Goal: Book appointment/travel/reservation

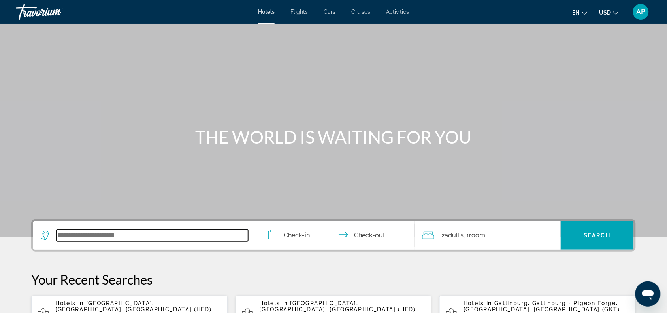
click at [101, 238] on input "Search widget" at bounding box center [153, 235] width 192 height 12
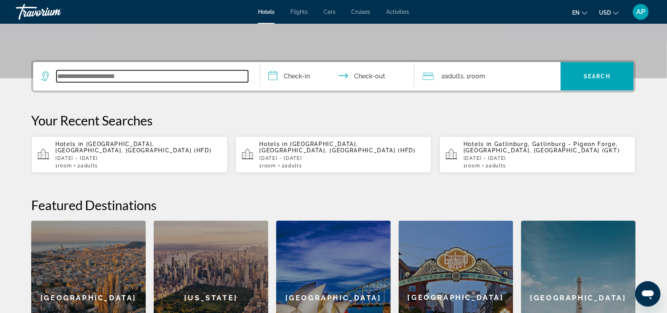
scroll to position [193, 0]
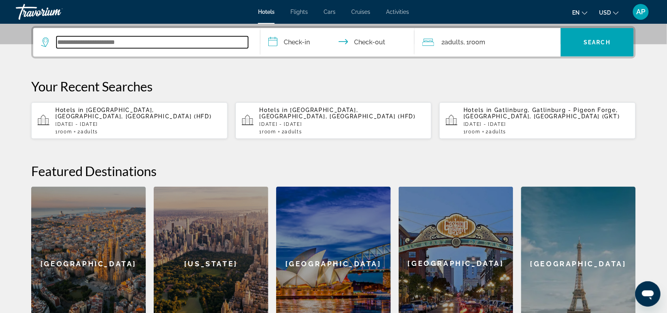
paste input "*********"
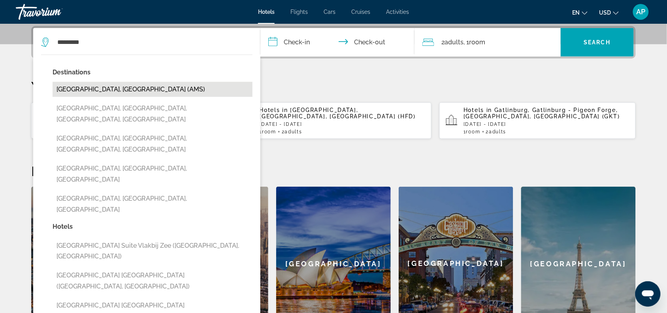
click at [115, 89] on button "Amsterdam, Netherlands (AMS)" at bounding box center [153, 89] width 200 height 15
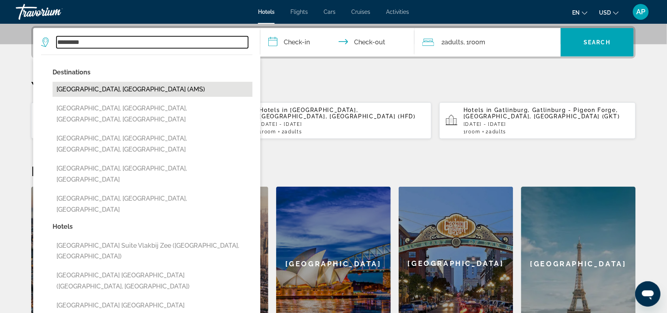
type input "**********"
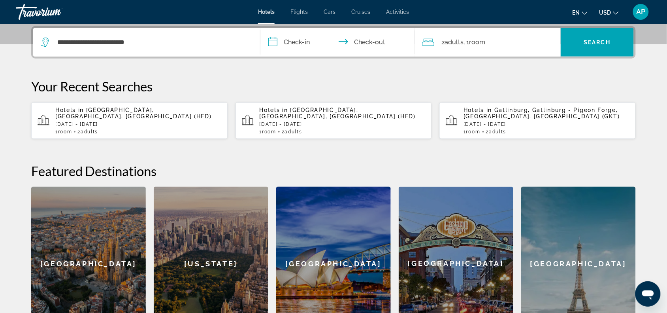
click at [291, 40] on input "**********" at bounding box center [339, 43] width 157 height 31
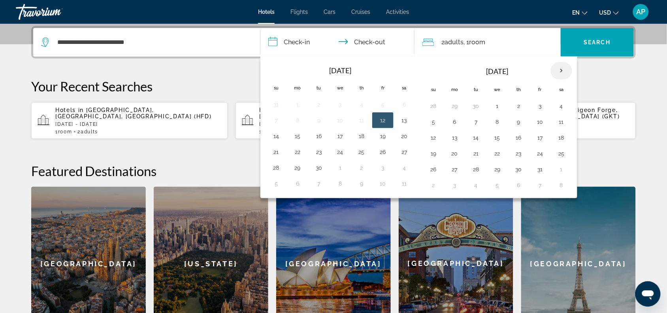
click at [562, 70] on th "Next month" at bounding box center [561, 70] width 21 height 17
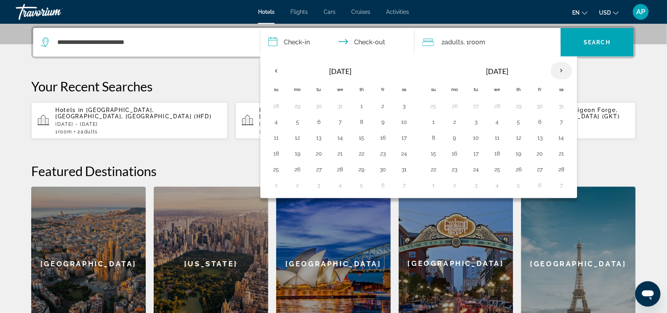
click at [562, 70] on th "Next month" at bounding box center [561, 70] width 21 height 17
click at [277, 139] on button "8" at bounding box center [276, 137] width 13 height 11
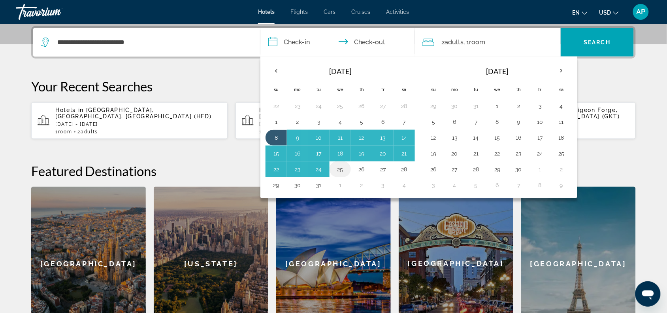
click at [342, 172] on button "25" at bounding box center [340, 169] width 13 height 11
type input "**********"
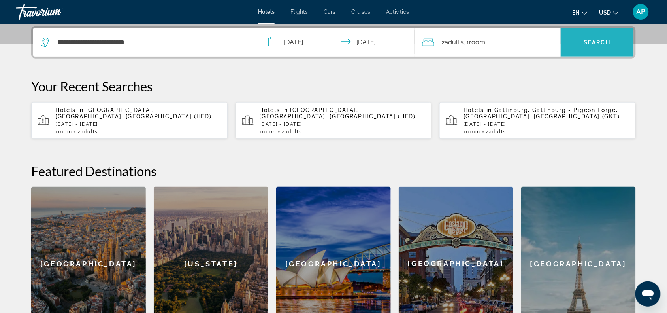
click at [586, 40] on span "Search" at bounding box center [597, 42] width 27 height 6
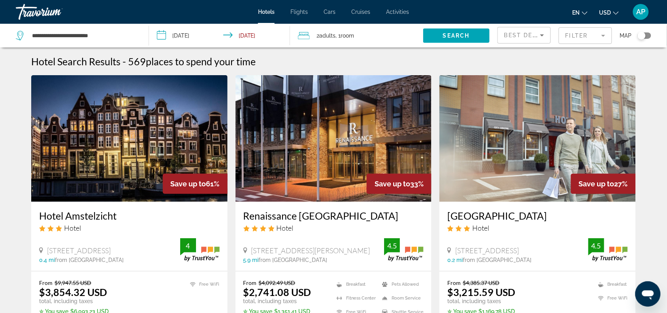
click at [327, 34] on span "Adults" at bounding box center [328, 35] width 16 height 6
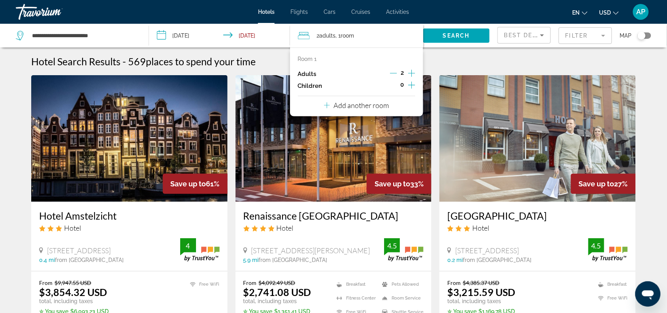
click at [412, 74] on icon "Increment adults" at bounding box center [411, 72] width 7 height 9
click at [451, 35] on span "Search" at bounding box center [456, 35] width 27 height 6
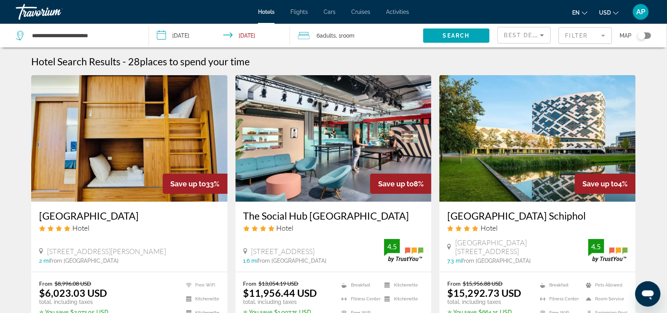
click at [145, 131] on img "Main content" at bounding box center [129, 138] width 197 height 127
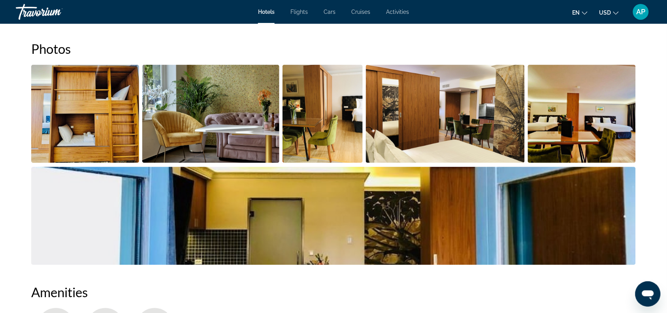
scroll to position [314, 0]
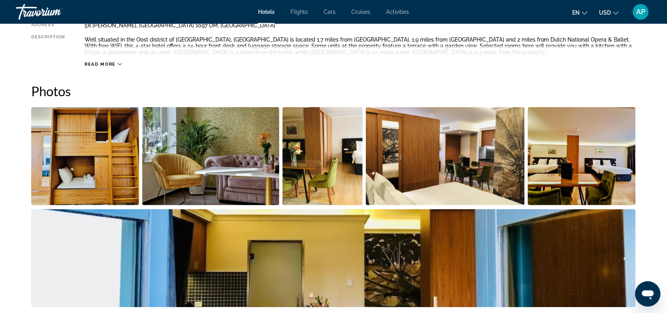
click at [181, 151] on img "Open full-screen image slider" at bounding box center [211, 156] width 138 height 98
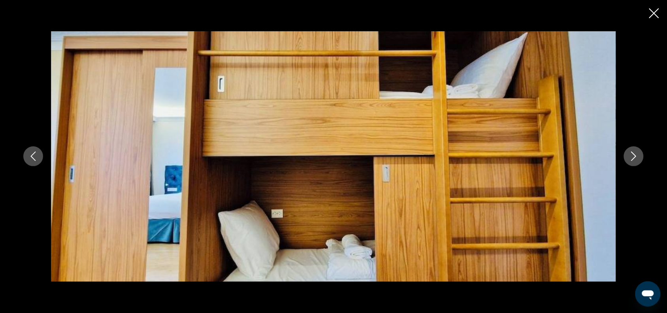
click at [635, 157] on icon "Next image" at bounding box center [634, 155] width 9 height 9
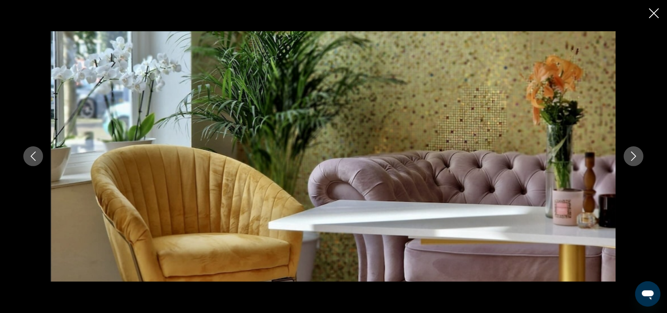
click at [635, 157] on icon "Next image" at bounding box center [634, 155] width 9 height 9
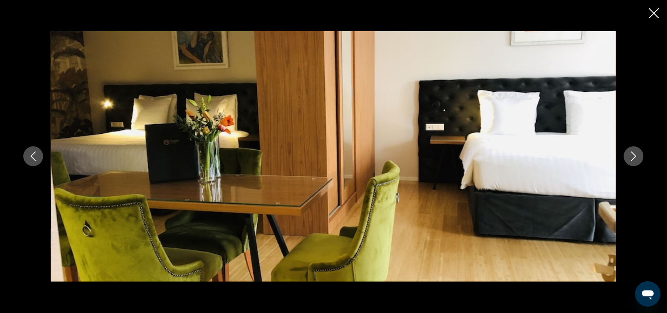
click at [635, 157] on icon "Next image" at bounding box center [634, 155] width 9 height 9
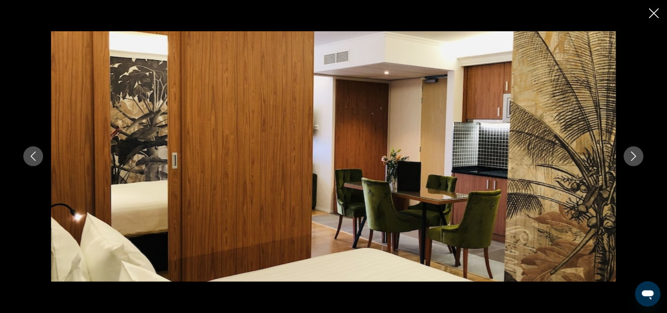
click at [635, 157] on icon "Next image" at bounding box center [634, 155] width 9 height 9
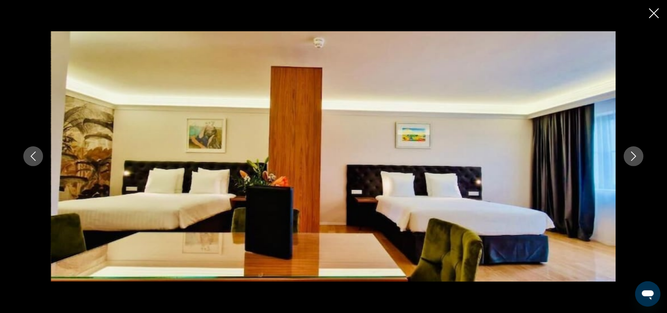
click at [635, 157] on icon "Next image" at bounding box center [634, 155] width 9 height 9
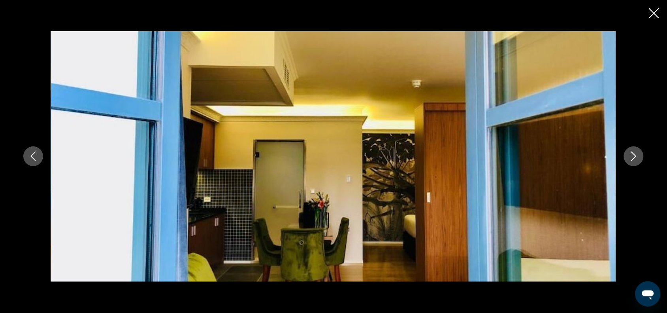
click at [635, 157] on icon "Next image" at bounding box center [634, 155] width 9 height 9
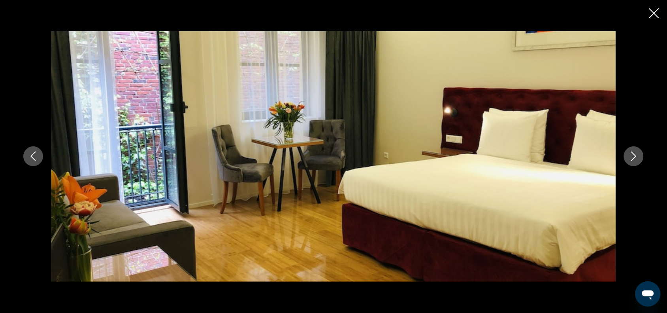
click at [635, 157] on icon "Next image" at bounding box center [634, 155] width 9 height 9
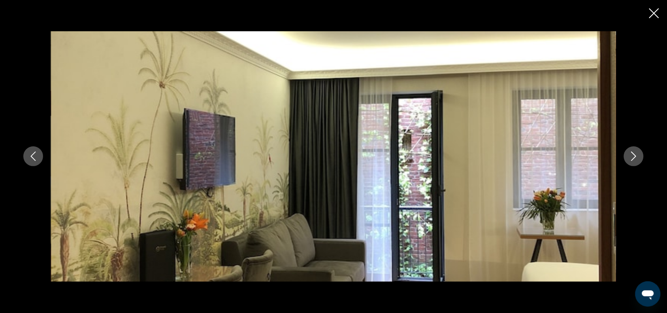
click at [635, 157] on icon "Next image" at bounding box center [634, 155] width 9 height 9
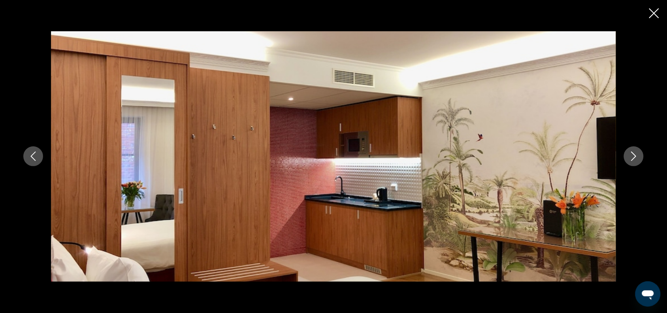
click at [635, 157] on icon "Next image" at bounding box center [634, 155] width 9 height 9
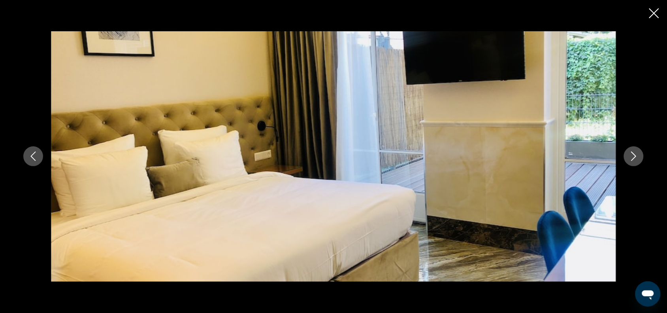
click at [635, 157] on icon "Next image" at bounding box center [634, 155] width 9 height 9
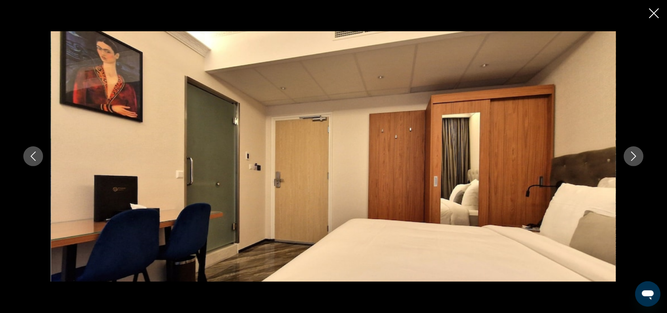
click at [635, 157] on icon "Next image" at bounding box center [634, 155] width 9 height 9
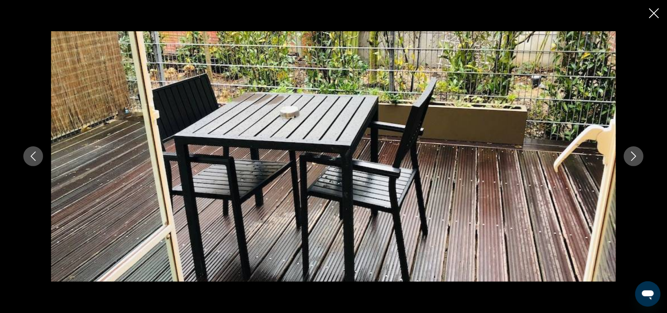
click at [635, 157] on icon "Next image" at bounding box center [634, 155] width 9 height 9
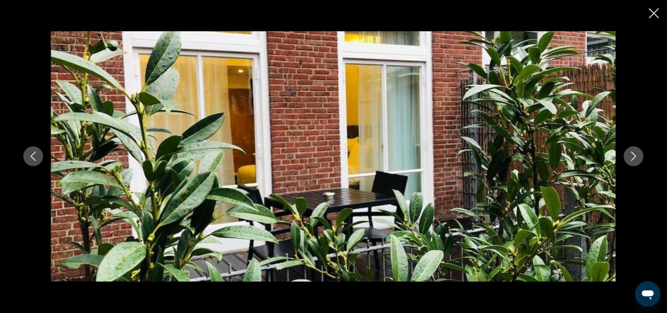
click at [635, 157] on icon "Next image" at bounding box center [634, 155] width 9 height 9
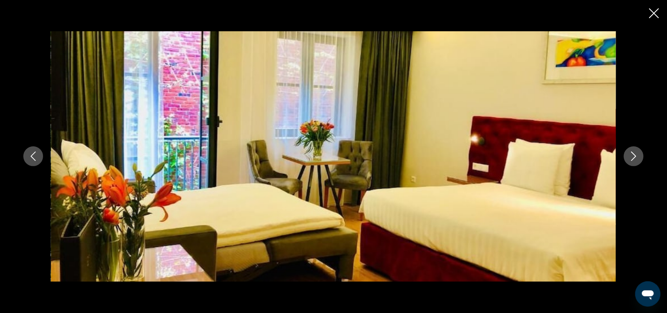
click at [634, 157] on icon "Next image" at bounding box center [634, 155] width 9 height 9
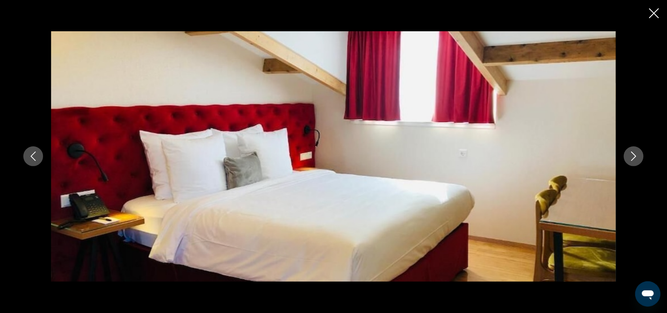
click at [633, 157] on icon "Next image" at bounding box center [634, 155] width 9 height 9
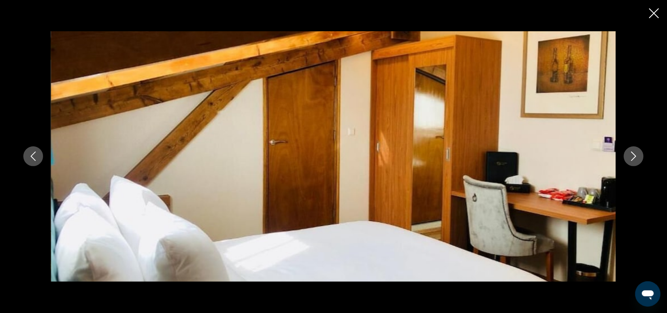
click at [633, 157] on icon "Next image" at bounding box center [634, 155] width 9 height 9
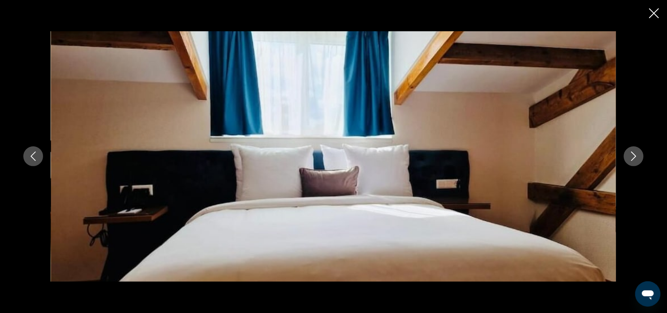
click at [633, 157] on icon "Next image" at bounding box center [634, 155] width 9 height 9
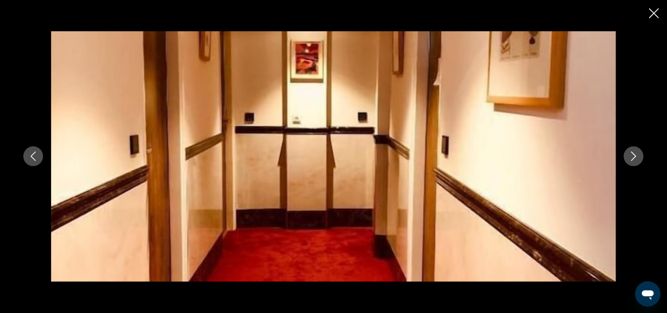
click at [633, 157] on icon "Next image" at bounding box center [634, 155] width 9 height 9
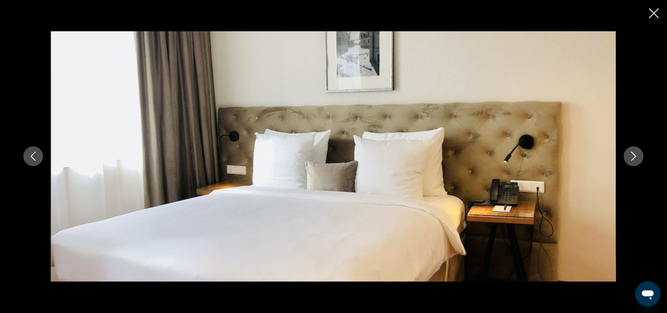
click at [633, 157] on icon "Next image" at bounding box center [634, 155] width 9 height 9
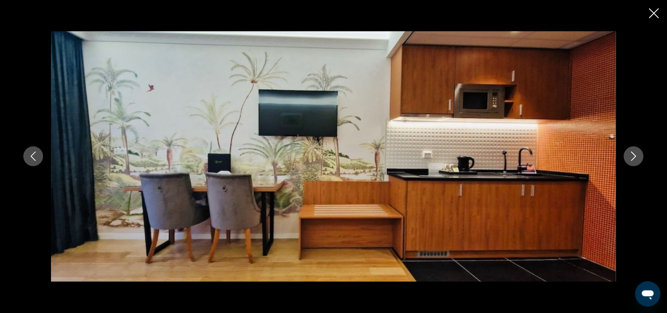
click at [633, 157] on icon "Next image" at bounding box center [634, 155] width 9 height 9
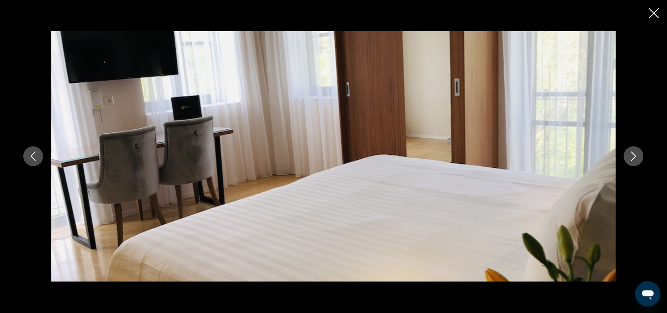
click at [633, 157] on icon "Next image" at bounding box center [634, 155] width 9 height 9
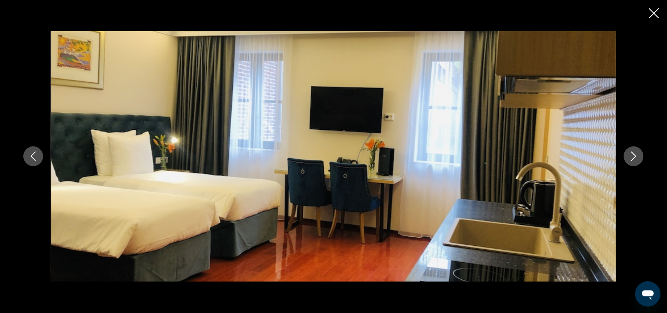
click at [632, 157] on icon "Next image" at bounding box center [634, 155] width 9 height 9
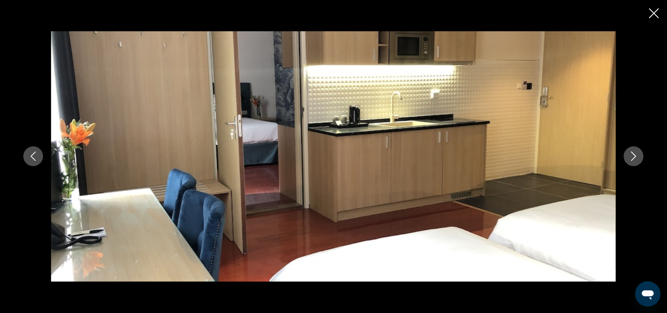
click at [632, 157] on icon "Next image" at bounding box center [634, 155] width 9 height 9
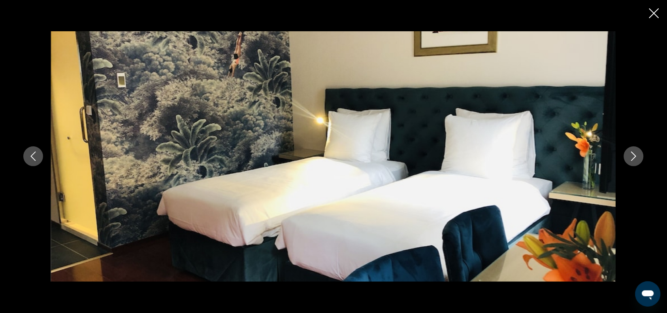
click at [632, 157] on icon "Next image" at bounding box center [634, 155] width 9 height 9
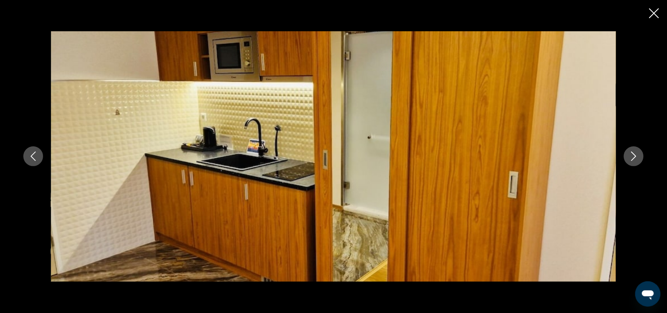
click at [632, 157] on icon "Next image" at bounding box center [634, 155] width 9 height 9
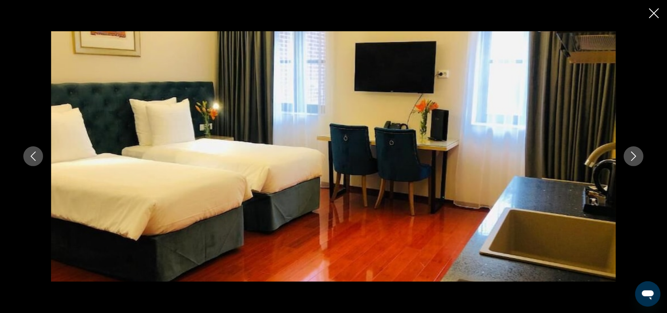
click at [632, 157] on icon "Next image" at bounding box center [634, 155] width 9 height 9
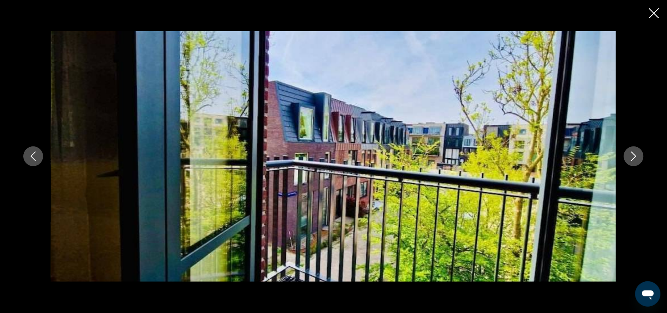
click at [632, 157] on icon "Next image" at bounding box center [634, 155] width 9 height 9
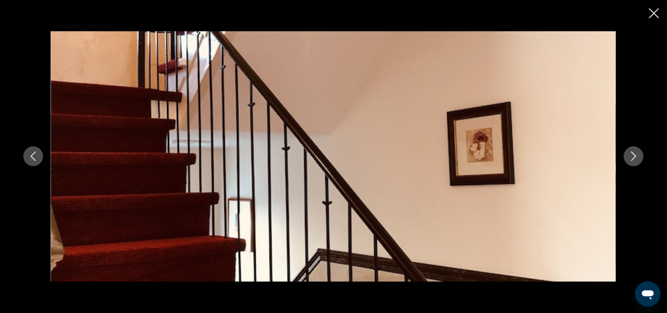
click at [632, 157] on icon "Next image" at bounding box center [634, 155] width 9 height 9
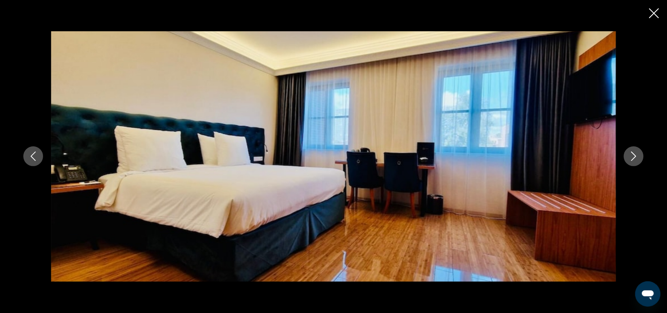
click at [632, 157] on icon "Next image" at bounding box center [634, 155] width 9 height 9
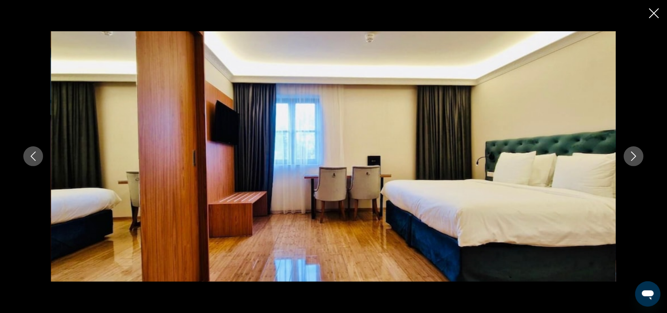
click at [632, 157] on icon "Next image" at bounding box center [634, 155] width 9 height 9
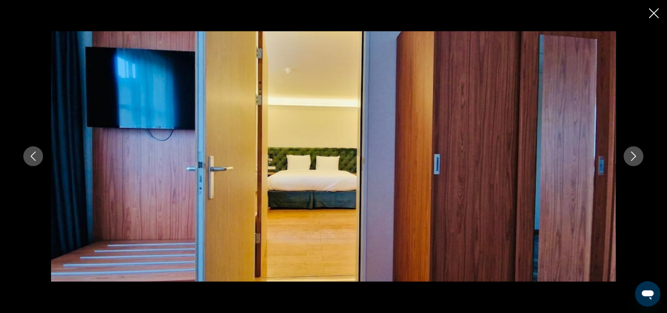
click at [632, 157] on icon "Next image" at bounding box center [634, 155] width 9 height 9
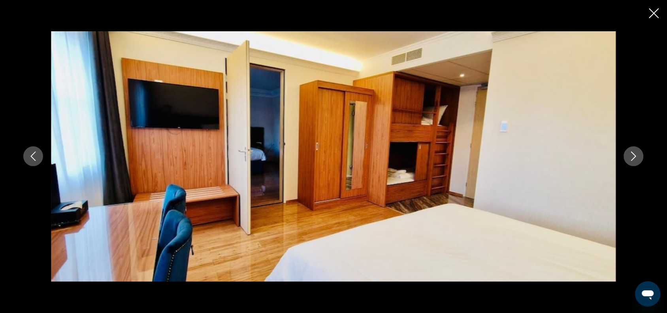
click at [632, 157] on icon "Next image" at bounding box center [634, 155] width 9 height 9
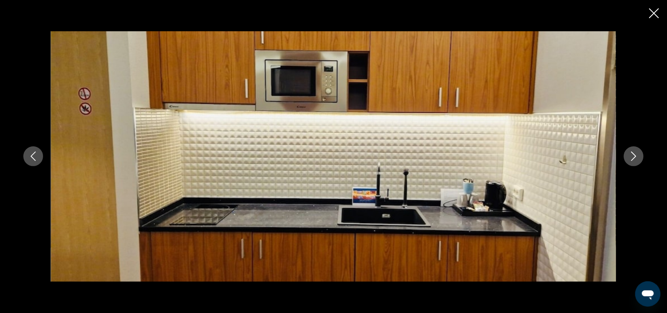
click at [632, 157] on icon "Next image" at bounding box center [634, 155] width 9 height 9
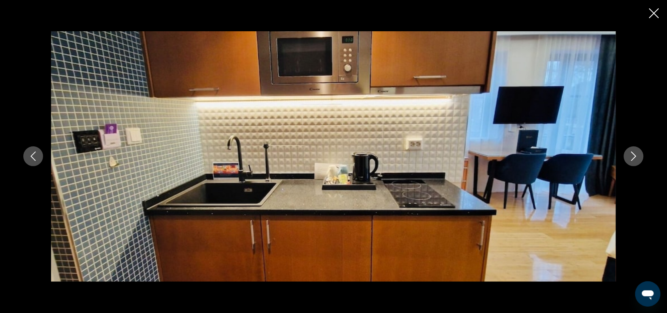
click at [632, 157] on icon "Next image" at bounding box center [634, 155] width 9 height 9
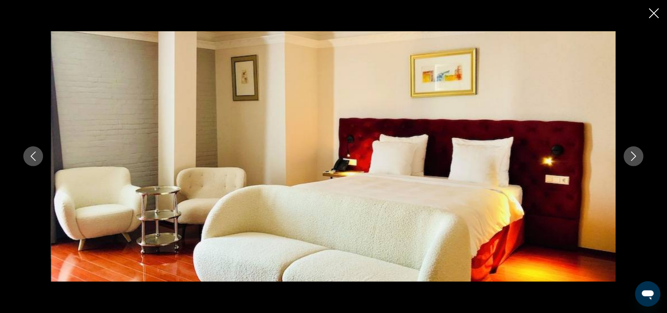
click at [632, 157] on icon "Next image" at bounding box center [634, 155] width 9 height 9
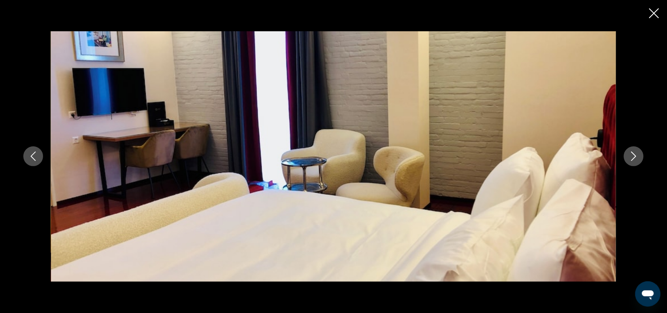
click at [632, 157] on icon "Next image" at bounding box center [634, 155] width 9 height 9
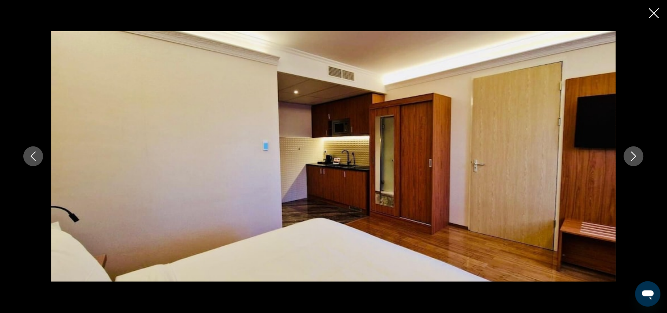
click at [632, 157] on icon "Next image" at bounding box center [634, 155] width 9 height 9
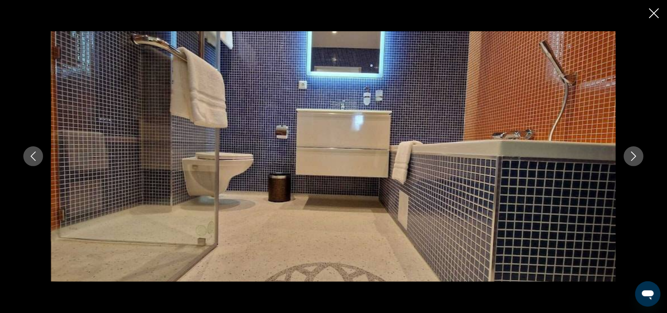
click at [632, 157] on icon "Next image" at bounding box center [634, 155] width 9 height 9
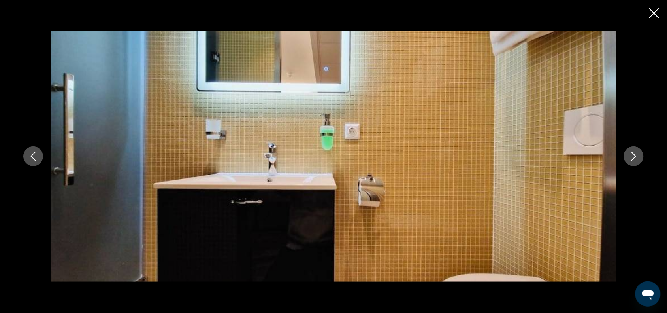
click at [632, 157] on icon "Next image" at bounding box center [634, 155] width 9 height 9
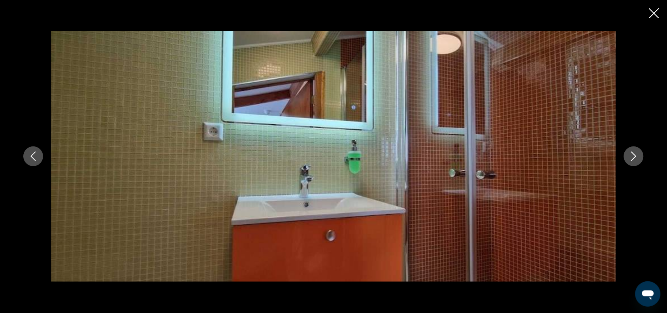
click at [632, 157] on icon "Next image" at bounding box center [634, 155] width 9 height 9
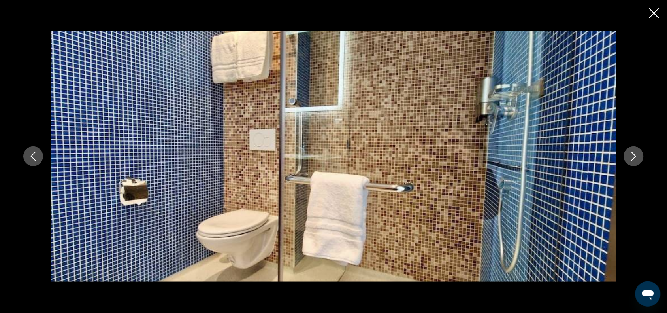
click at [632, 157] on icon "Next image" at bounding box center [634, 155] width 9 height 9
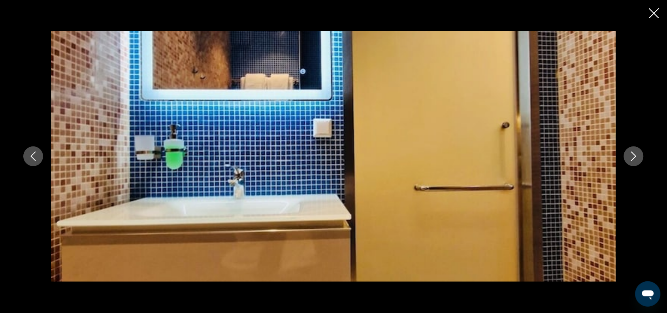
click at [632, 157] on icon "Next image" at bounding box center [634, 155] width 9 height 9
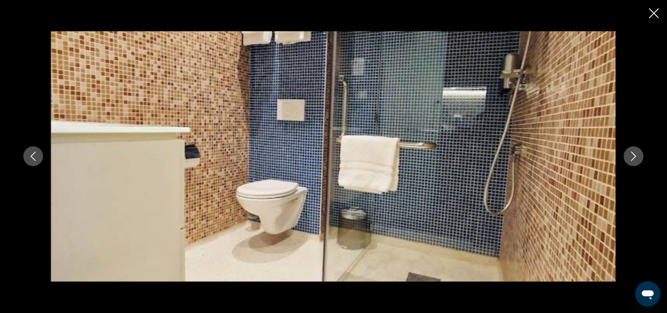
click at [656, 16] on icon "Close slideshow" at bounding box center [655, 13] width 10 height 10
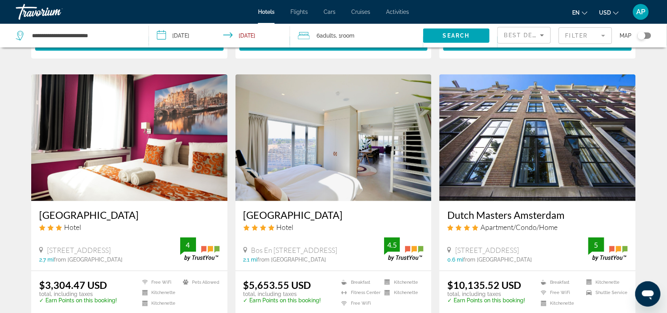
scroll to position [890, 0]
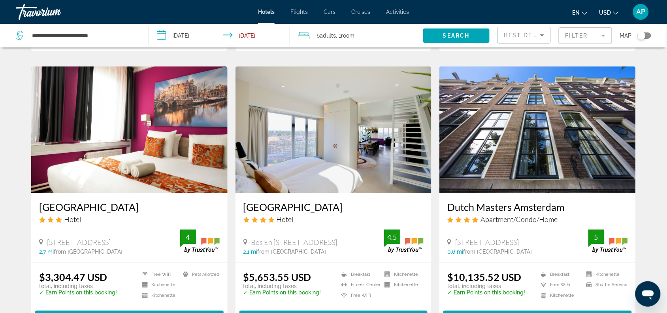
click at [154, 138] on img "Main content" at bounding box center [129, 129] width 197 height 127
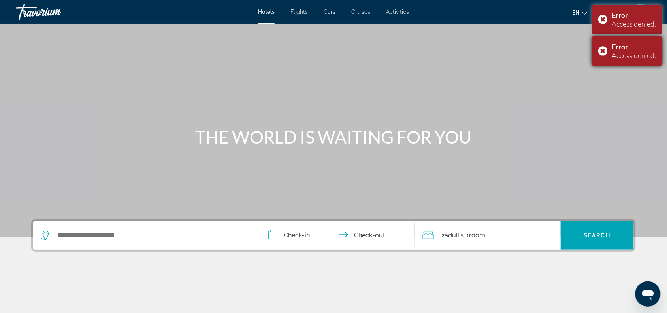
click at [602, 51] on div "Error Access denied." at bounding box center [628, 50] width 70 height 29
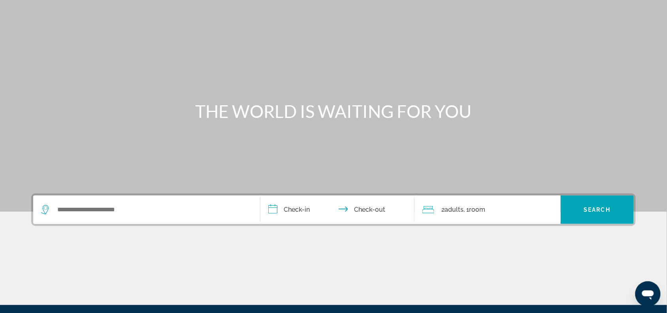
scroll to position [16, 0]
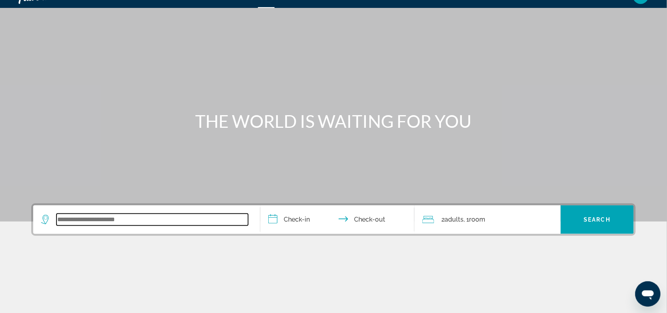
click at [121, 223] on input "Search widget" at bounding box center [153, 220] width 192 height 12
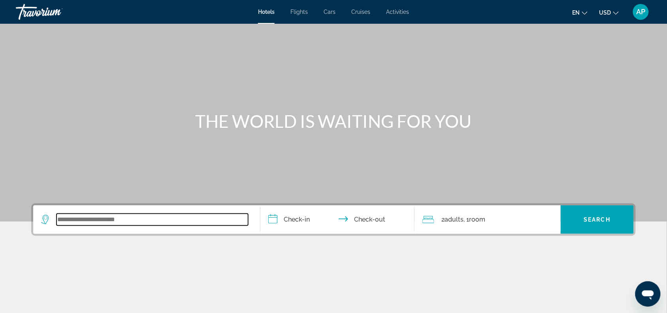
scroll to position [115, 0]
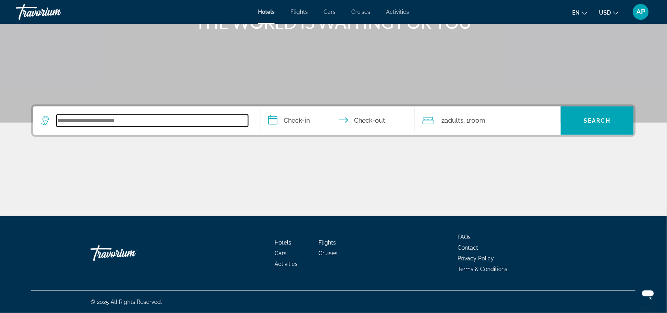
paste input "*********"
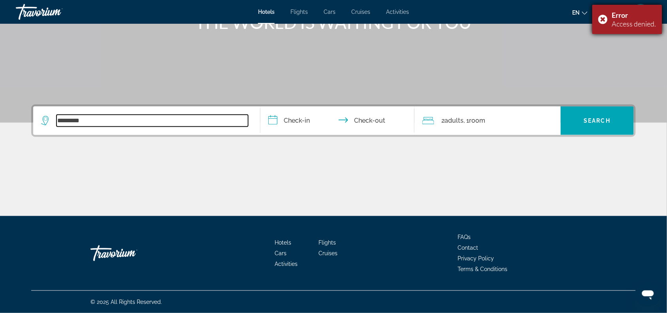
type input "*********"
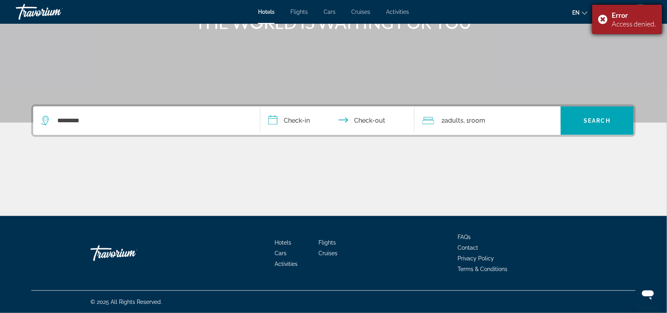
click at [601, 16] on div "Error Access denied." at bounding box center [628, 19] width 70 height 29
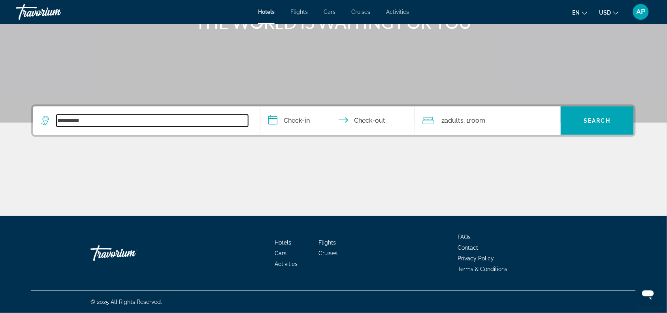
click at [110, 123] on input "*********" at bounding box center [153, 121] width 192 height 12
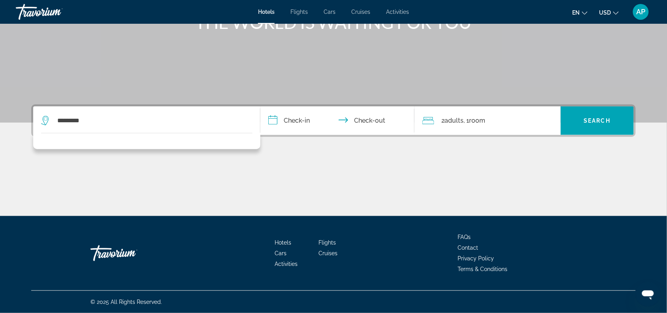
click at [304, 121] on input "**********" at bounding box center [339, 121] width 157 height 31
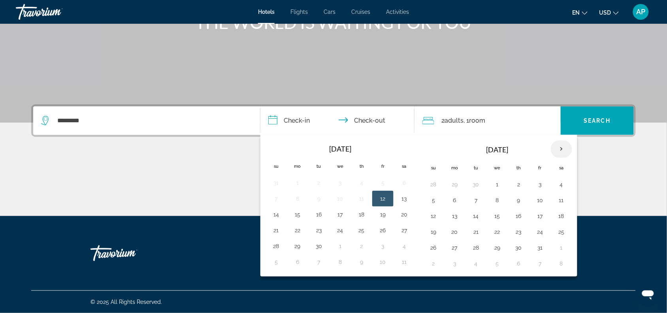
click at [566, 149] on th "Next month" at bounding box center [561, 148] width 21 height 17
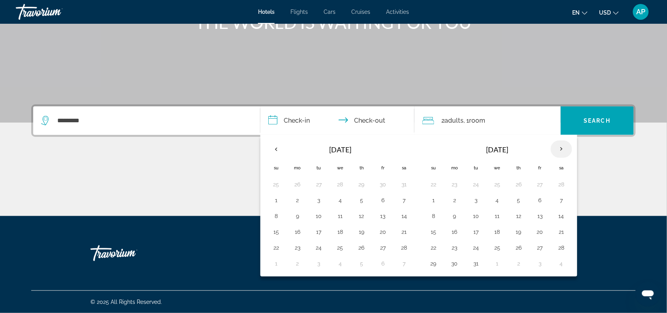
click at [566, 149] on th "Next month" at bounding box center [561, 148] width 21 height 17
click at [547, 201] on button "8" at bounding box center [540, 200] width 13 height 11
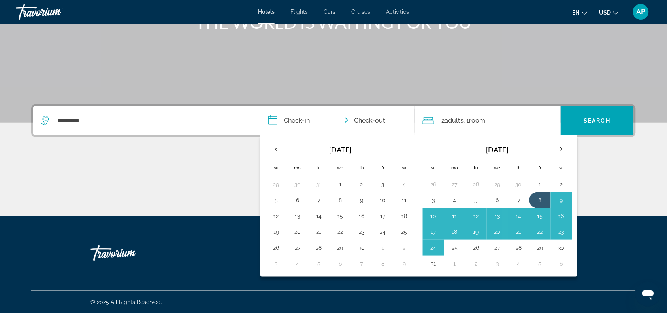
click at [460, 250] on button "25" at bounding box center [455, 247] width 13 height 11
type input "**********"
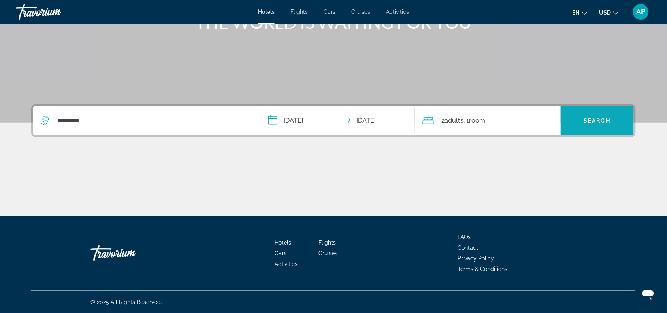
click at [602, 119] on span "Search" at bounding box center [597, 120] width 27 height 6
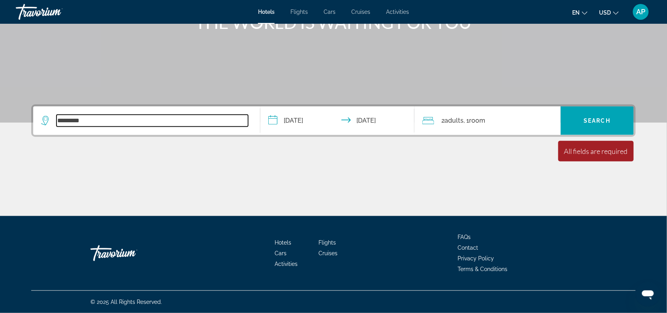
click at [99, 123] on input "*********" at bounding box center [153, 121] width 192 height 12
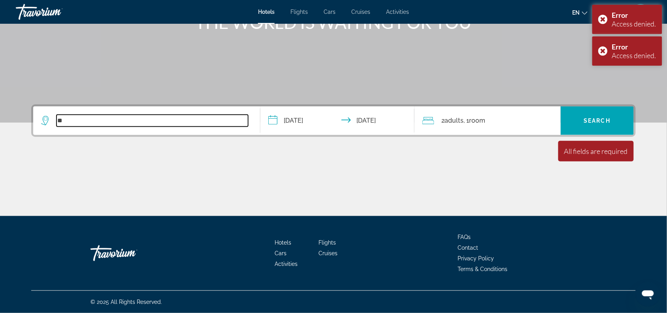
type input "*"
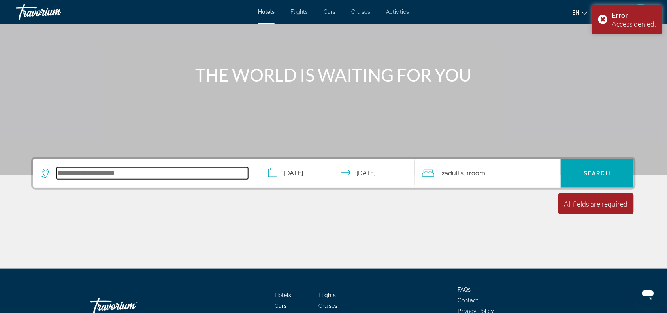
scroll to position [0, 0]
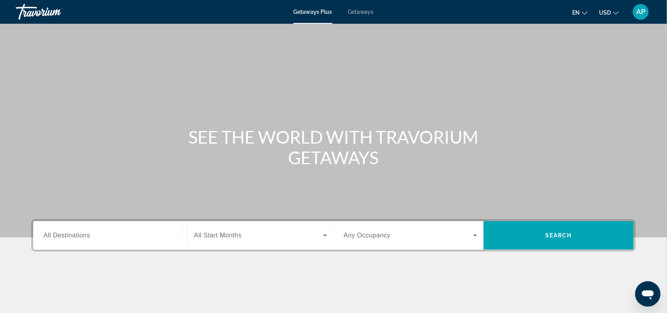
click at [133, 238] on input "Destination All Destinations" at bounding box center [110, 235] width 134 height 9
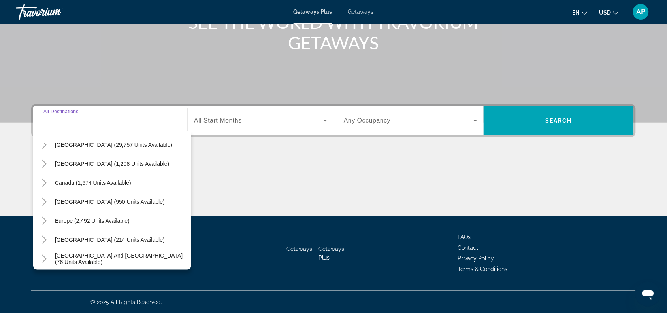
scroll to position [29, 0]
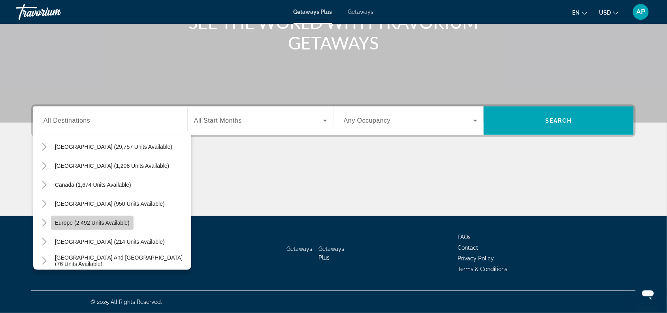
click at [109, 222] on span "Europe (2,492 units available)" at bounding box center [92, 222] width 75 height 6
type input "**********"
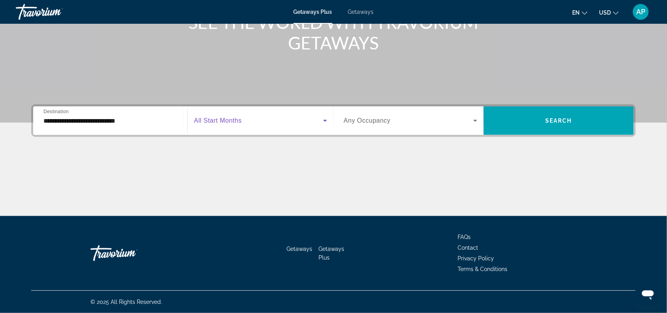
click at [233, 125] on span "Search widget" at bounding box center [258, 120] width 129 height 9
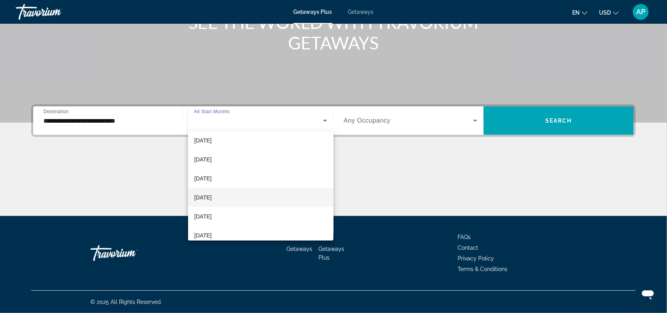
scroll to position [148, 0]
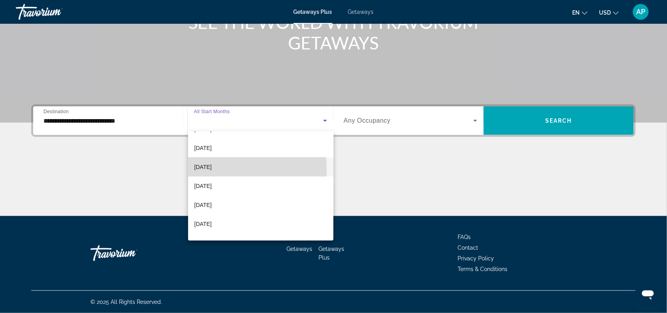
click at [212, 168] on span "[DATE]" at bounding box center [203, 166] width 17 height 9
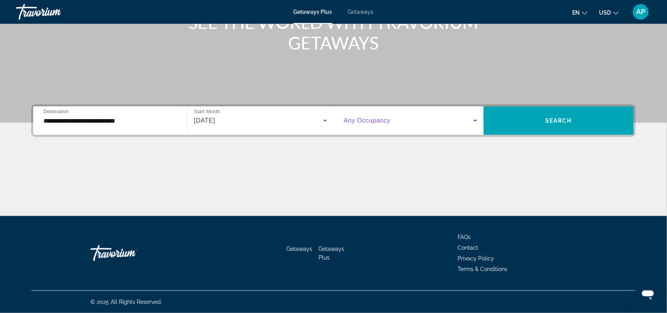
click at [474, 125] on icon "Search widget" at bounding box center [475, 120] width 9 height 9
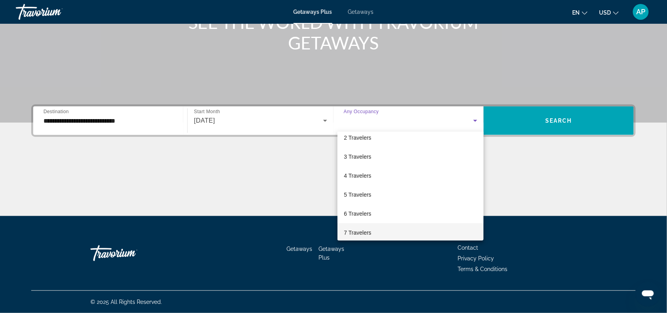
scroll to position [49, 0]
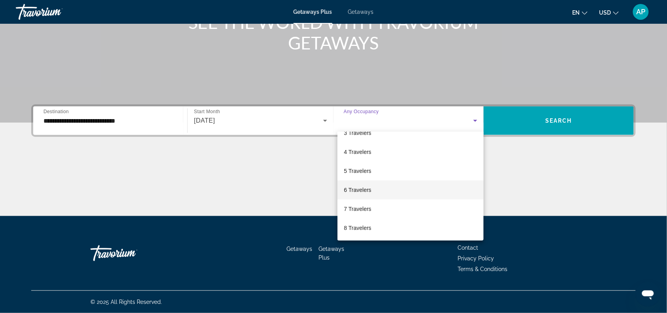
click at [371, 189] on span "6 Travelers" at bounding box center [357, 189] width 27 height 9
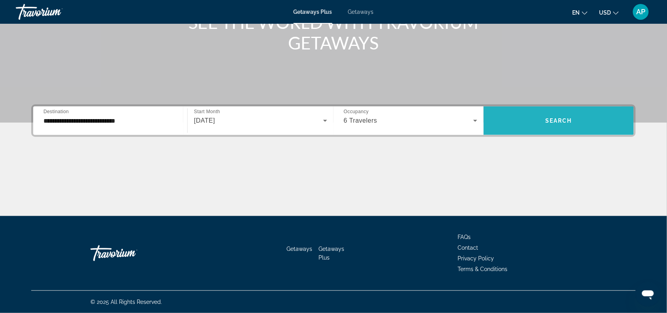
click at [528, 123] on span "Search widget" at bounding box center [559, 120] width 150 height 19
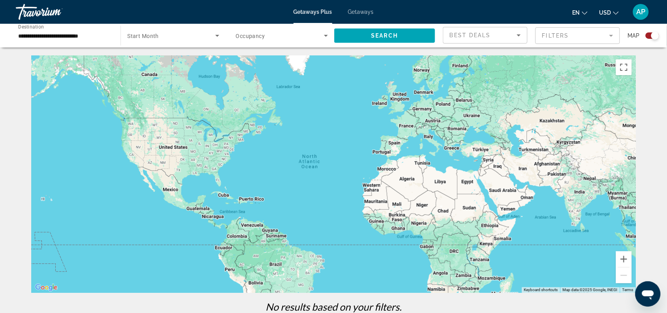
click at [305, 32] on span "Search widget" at bounding box center [280, 35] width 88 height 9
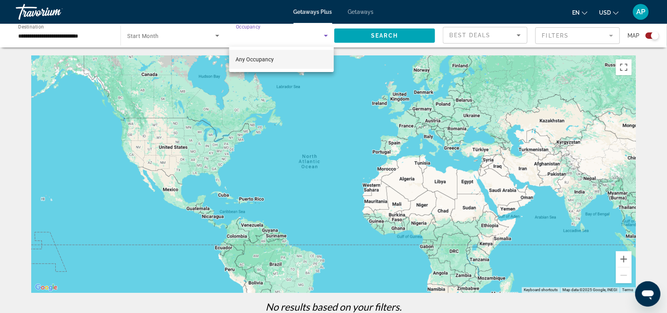
click at [325, 36] on div at bounding box center [333, 156] width 667 height 313
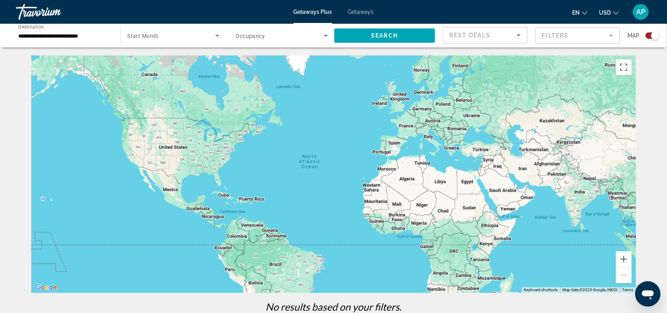
click at [562, 34] on mat-form-field "Filters" at bounding box center [578, 35] width 85 height 17
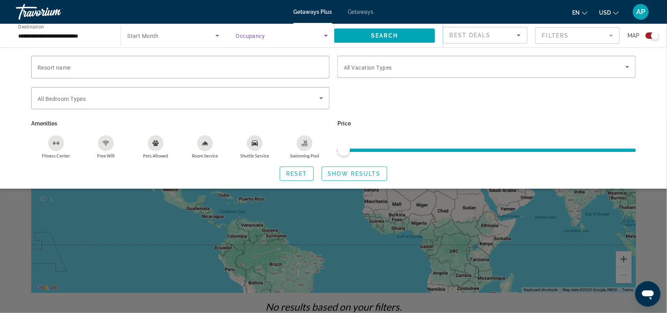
click at [325, 34] on icon "Search widget" at bounding box center [325, 35] width 9 height 9
click at [325, 34] on div at bounding box center [333, 156] width 667 height 313
click at [429, 109] on div "Search widget" at bounding box center [487, 102] width 306 height 31
click at [329, 235] on div "Search widget" at bounding box center [333, 216] width 667 height 194
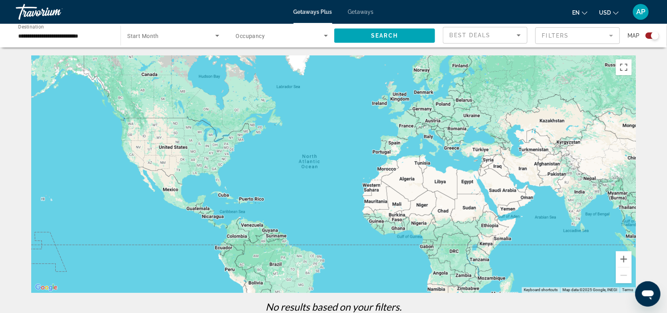
click at [648, 36] on div "Search widget" at bounding box center [652, 35] width 13 height 6
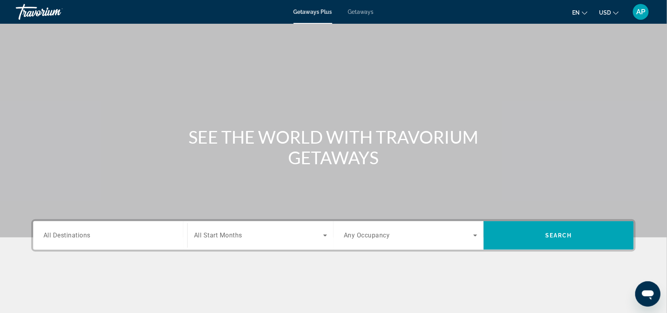
click at [151, 235] on input "Destination All Destinations" at bounding box center [110, 235] width 134 height 9
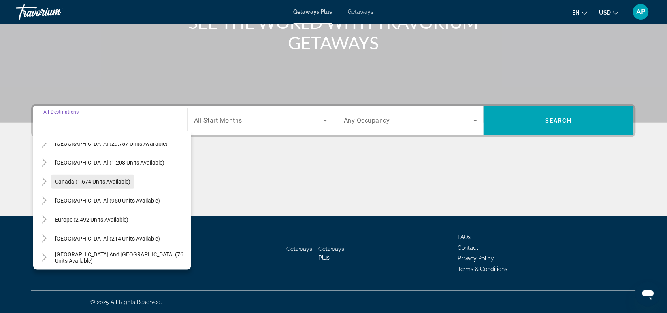
scroll to position [49, 0]
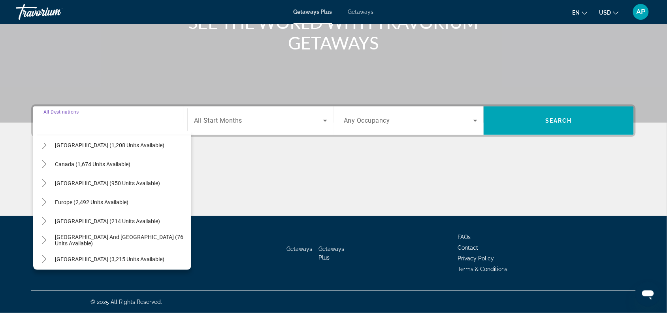
click at [107, 201] on span "Europe (2,492 units available)" at bounding box center [92, 202] width 74 height 6
type input "**********"
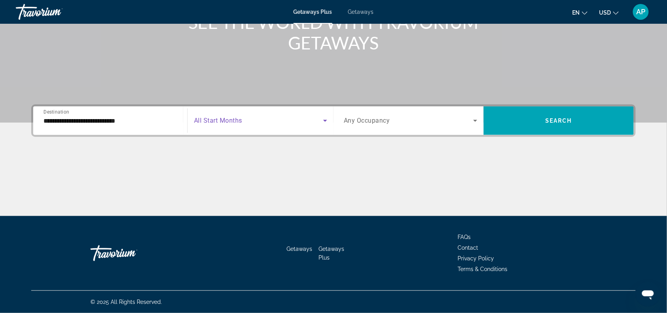
click at [258, 116] on span "Search widget" at bounding box center [258, 120] width 129 height 9
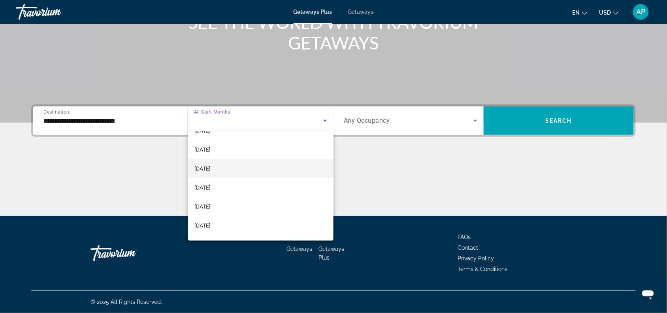
scroll to position [148, 0]
click at [222, 165] on mat-option "[DATE]" at bounding box center [261, 166] width 146 height 19
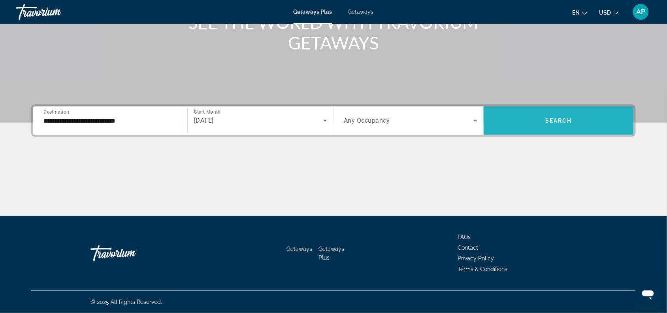
click at [540, 119] on span "Search widget" at bounding box center [559, 120] width 150 height 19
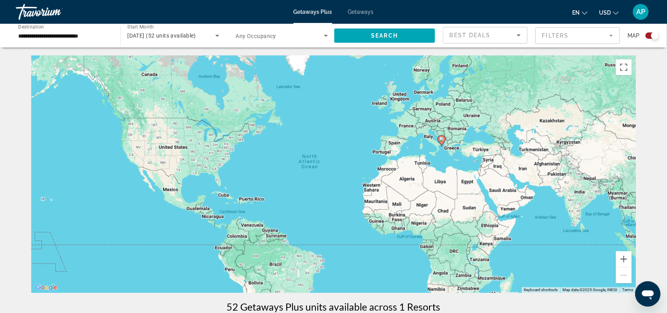
click at [450, 147] on div "To activate drag with keyboard, press Alt + Enter. Once in keyboard drag state,…" at bounding box center [333, 173] width 605 height 237
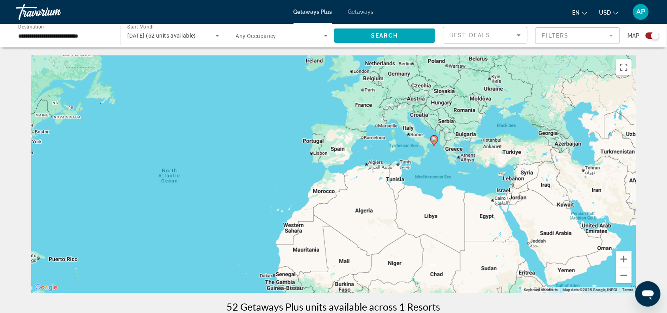
click at [450, 147] on div "To activate drag with keyboard, press Alt + Enter. Once in keyboard drag state,…" at bounding box center [333, 173] width 605 height 237
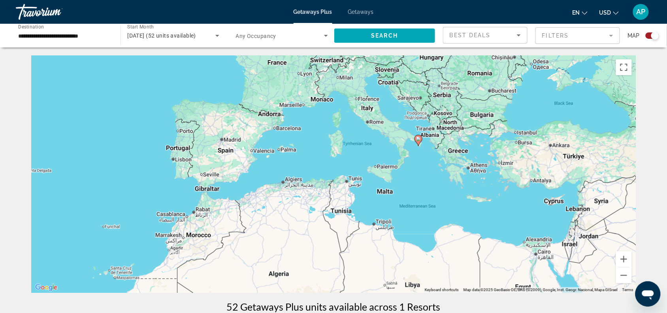
click at [418, 139] on image "Main content" at bounding box center [418, 138] width 5 height 5
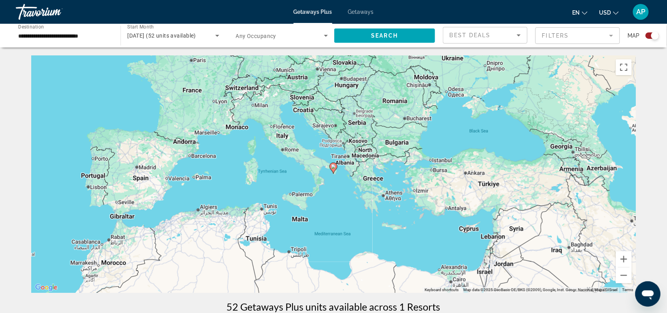
click at [348, 177] on div "To navigate, press the arrow keys. To activate drag with keyboard, press Alt + …" at bounding box center [333, 173] width 605 height 237
click at [348, 177] on div "To activate drag with keyboard, press Alt + Enter. Once in keyboard drag state,…" at bounding box center [333, 173] width 605 height 237
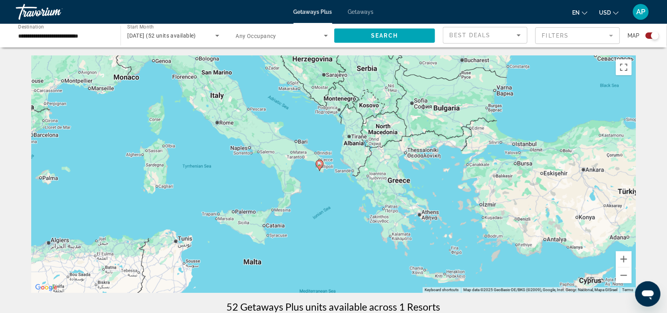
click at [331, 172] on div "To activate drag with keyboard, press Alt + Enter. Once in keyboard drag state,…" at bounding box center [333, 173] width 605 height 237
click at [333, 172] on div "To activate drag with keyboard, press Alt + Enter. Once in keyboard drag state,…" at bounding box center [333, 173] width 605 height 237
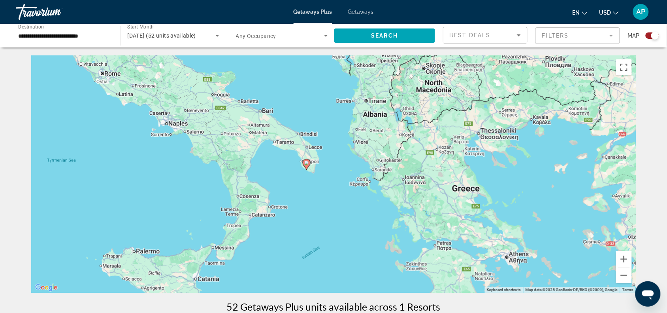
click at [308, 163] on image "Main content" at bounding box center [306, 163] width 5 height 5
type input "**********"
click at [306, 162] on image "Main content" at bounding box center [306, 163] width 5 height 5
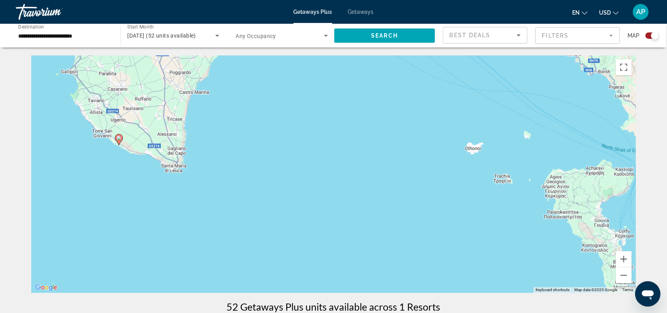
click at [118, 137] on image "Main content" at bounding box center [119, 138] width 5 height 5
